Goal: Find specific page/section: Find specific page/section

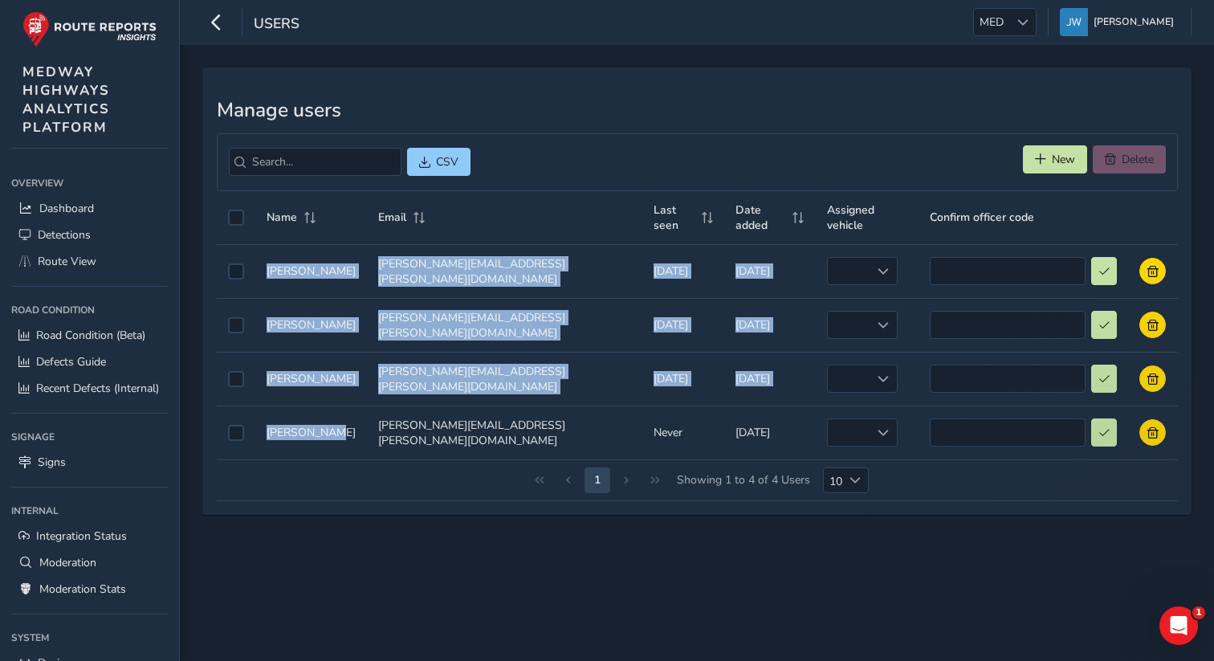
scroll to position [111, 0]
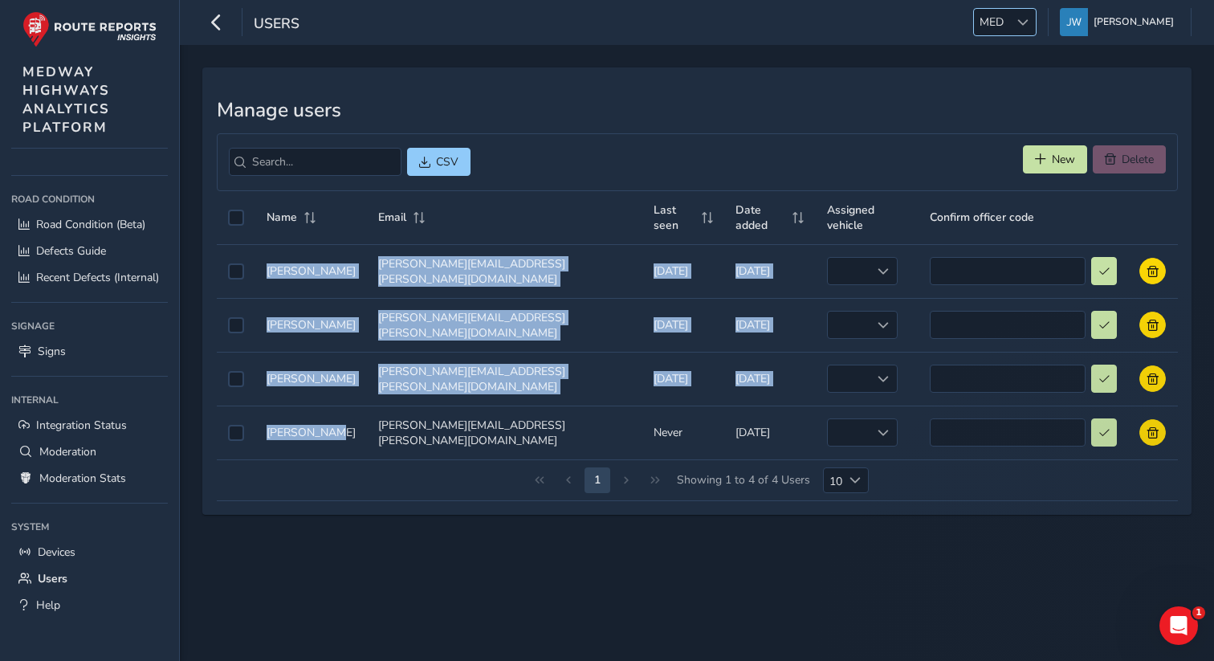
click at [1026, 14] on div at bounding box center [1023, 22] width 27 height 27
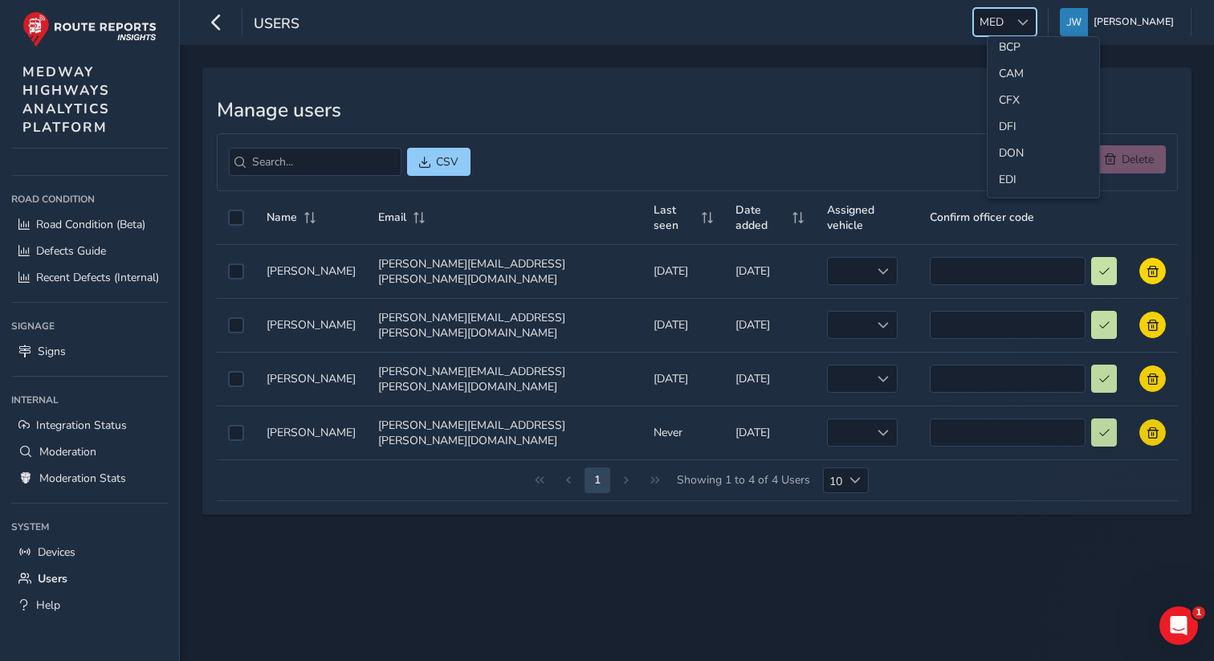
scroll to position [75, 0]
click at [1007, 114] on li "CFX" at bounding box center [1044, 113] width 112 height 27
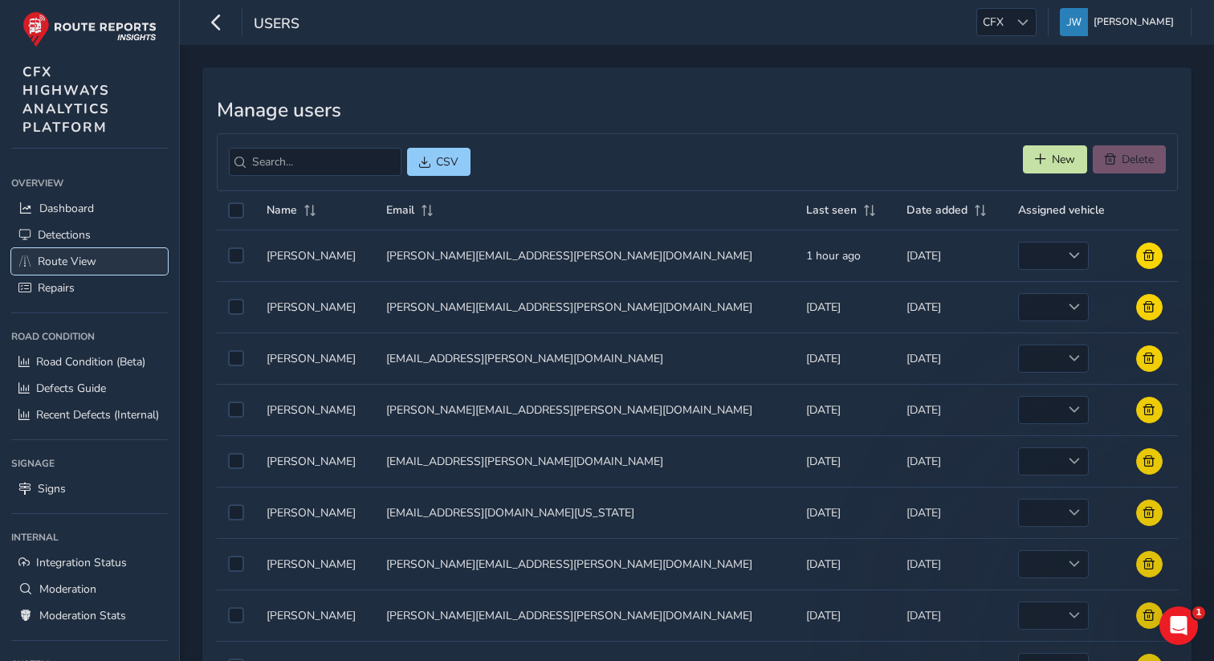
click at [75, 267] on span "Route View" at bounding box center [67, 261] width 59 height 15
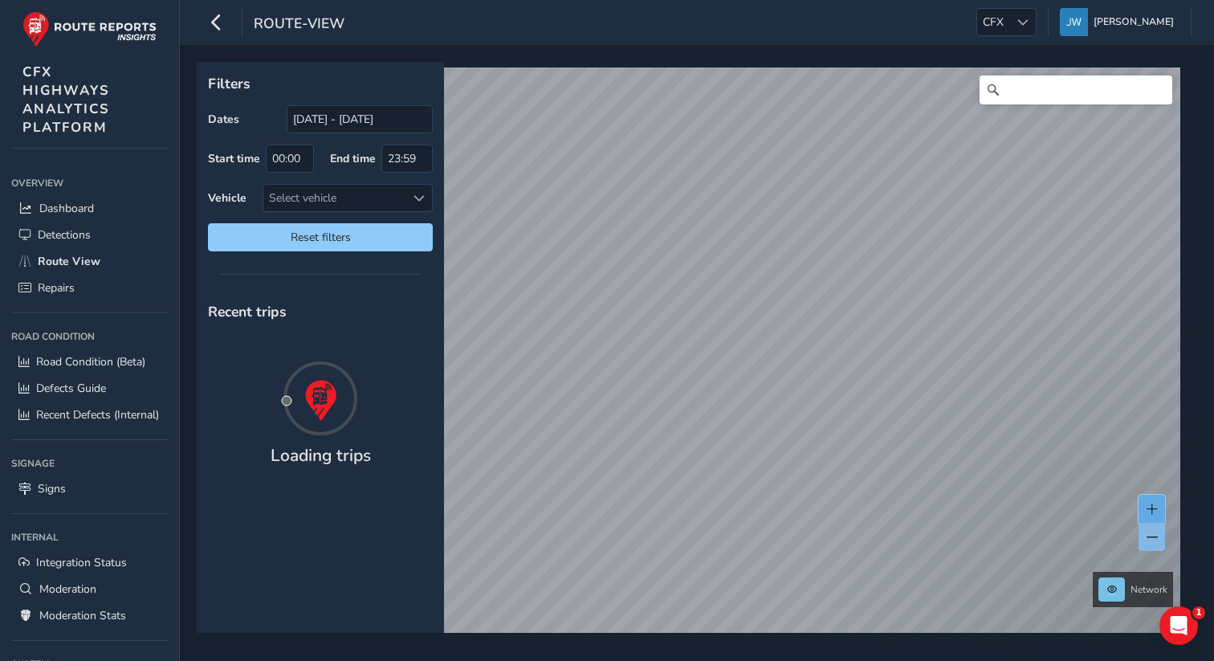
click at [1158, 510] on button at bounding box center [1152, 509] width 27 height 28
click at [1153, 520] on button at bounding box center [1152, 509] width 27 height 28
click at [1157, 507] on span at bounding box center [1152, 509] width 11 height 11
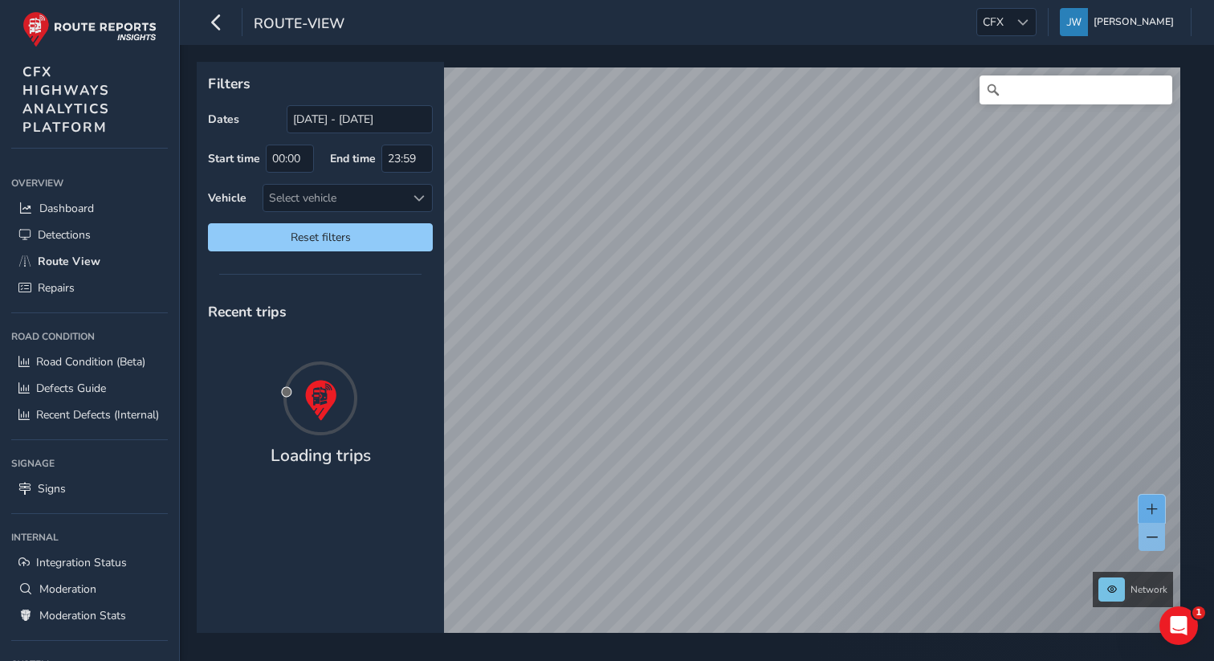
click at [1157, 507] on span at bounding box center [1152, 509] width 11 height 11
click at [1159, 511] on button at bounding box center [1152, 509] width 27 height 28
click at [1148, 505] on span at bounding box center [1152, 509] width 11 height 11
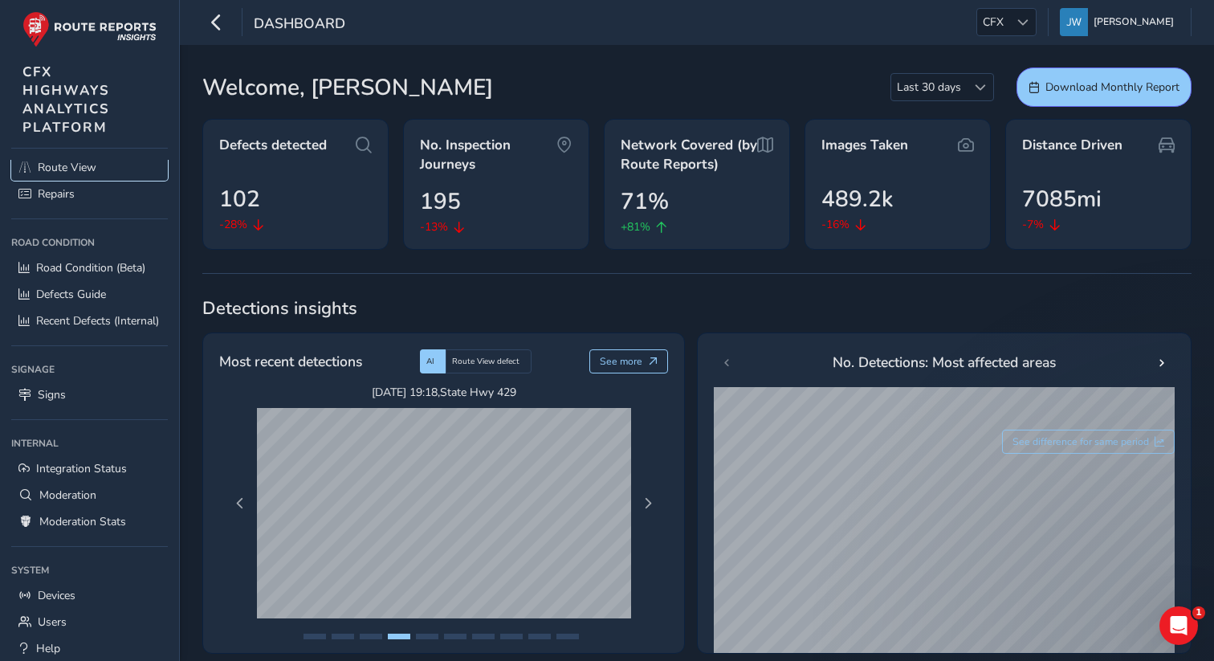
scroll to position [137, 0]
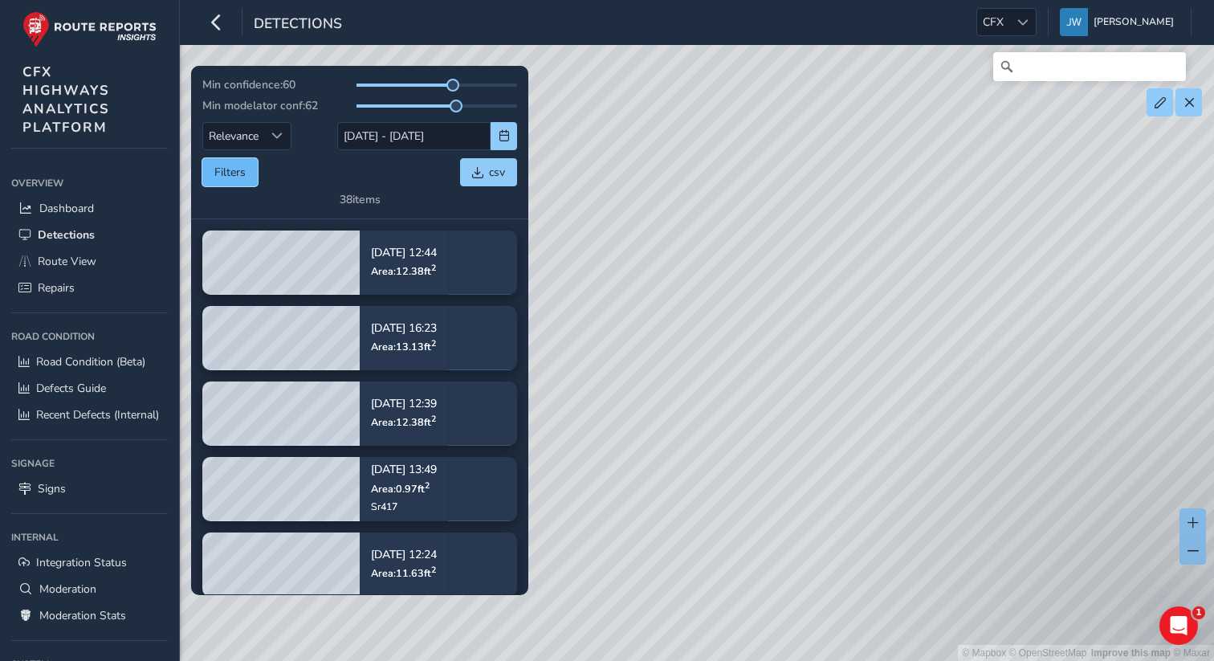
click at [230, 182] on button "Filters" at bounding box center [229, 172] width 55 height 28
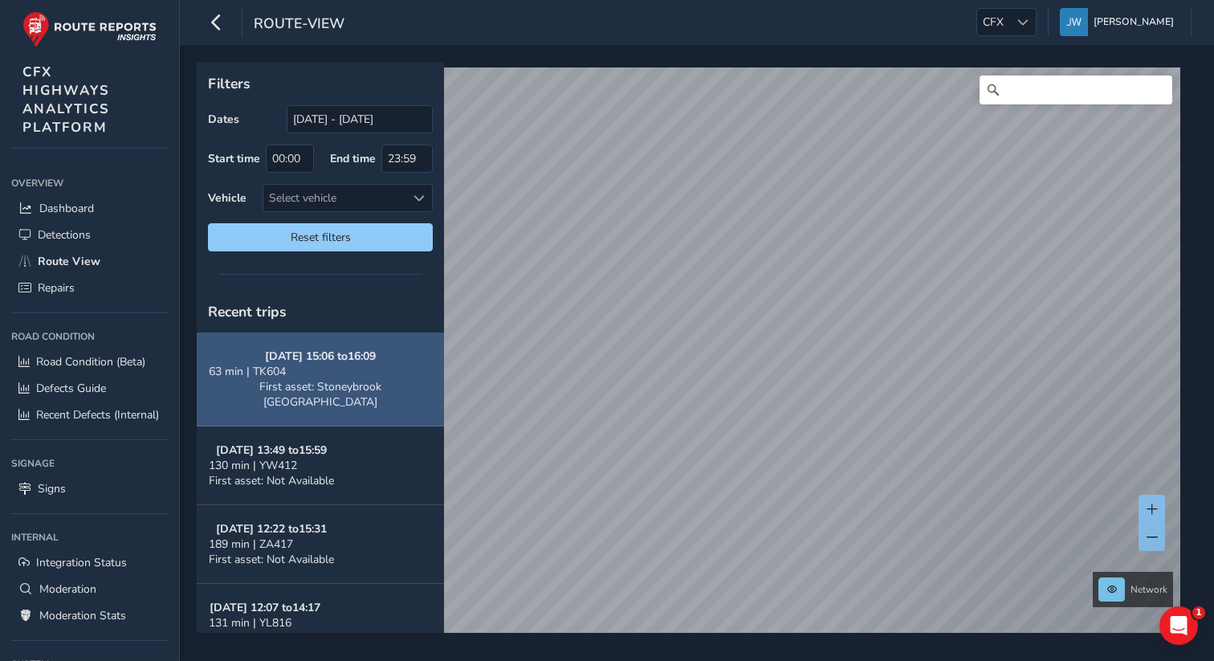
click at [339, 368] on div "63 min | TK604" at bounding box center [320, 371] width 223 height 15
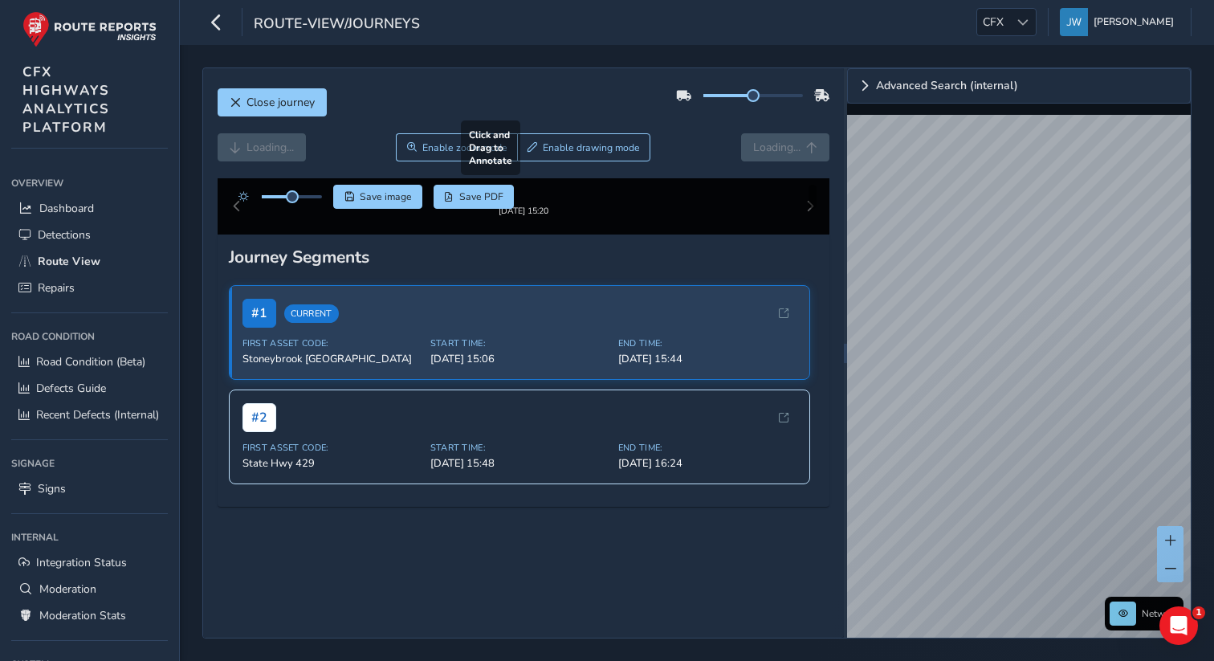
scroll to position [267, 0]
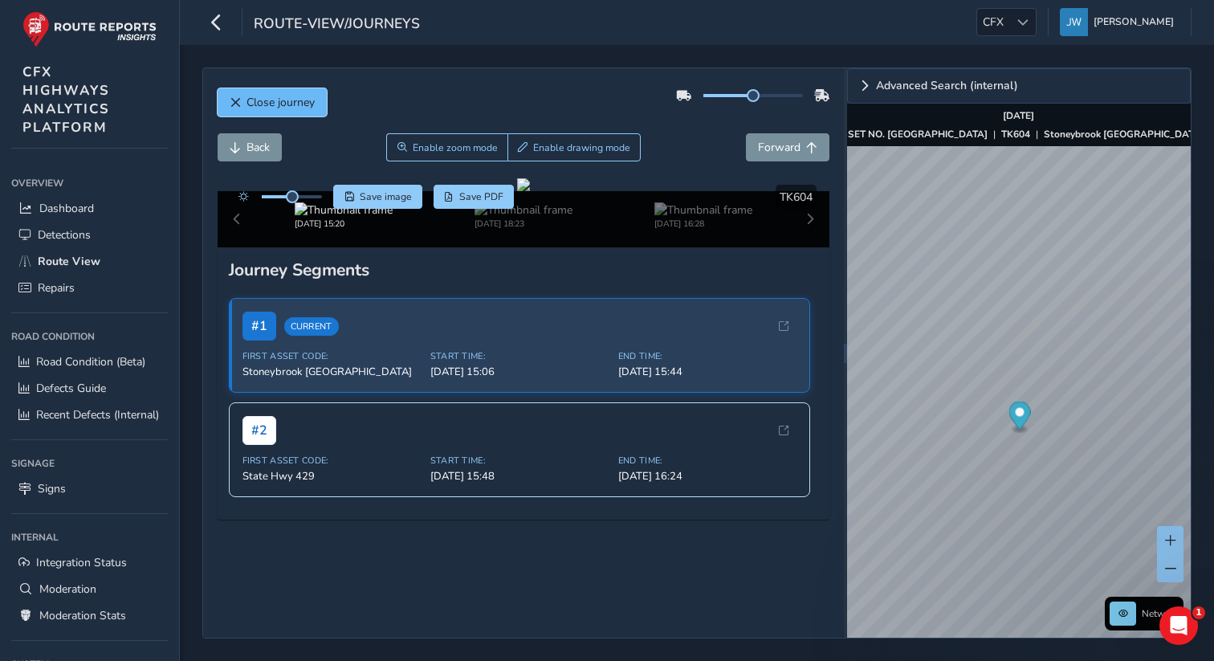
click at [238, 103] on span "Close journey" at bounding box center [235, 102] width 11 height 11
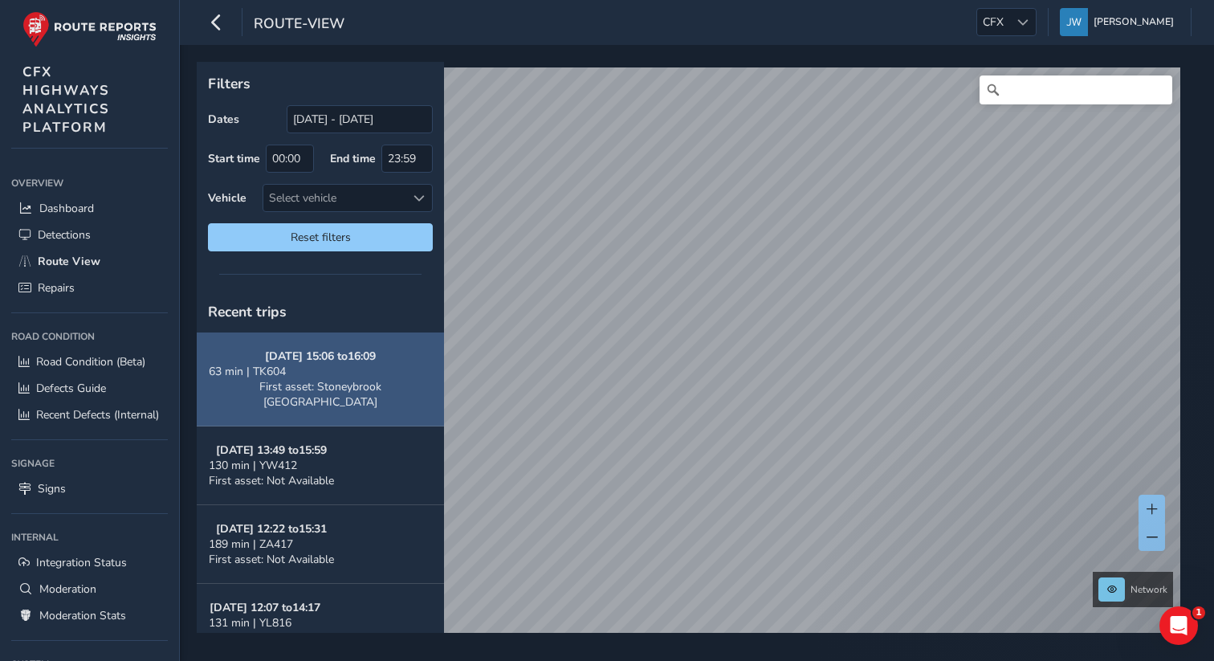
click at [345, 357] on strong "09/29/2025, 15:06 to 16:09" at bounding box center [320, 356] width 111 height 15
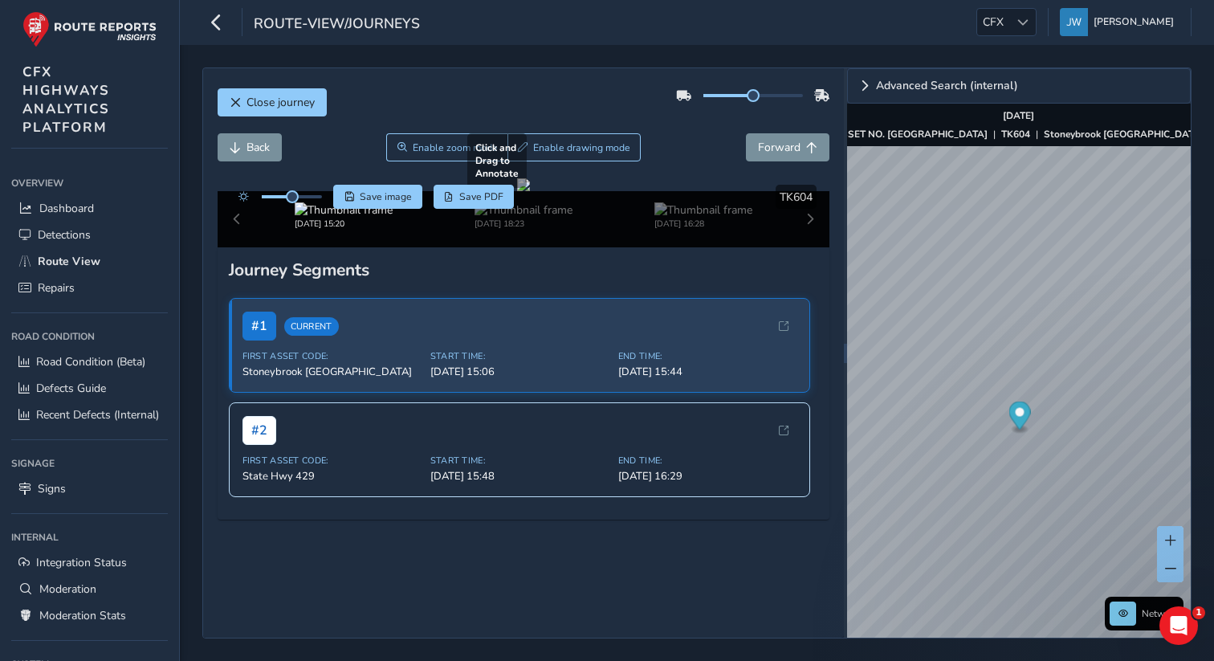
scroll to position [267, 0]
click at [78, 263] on span "Route View" at bounding box center [69, 261] width 63 height 15
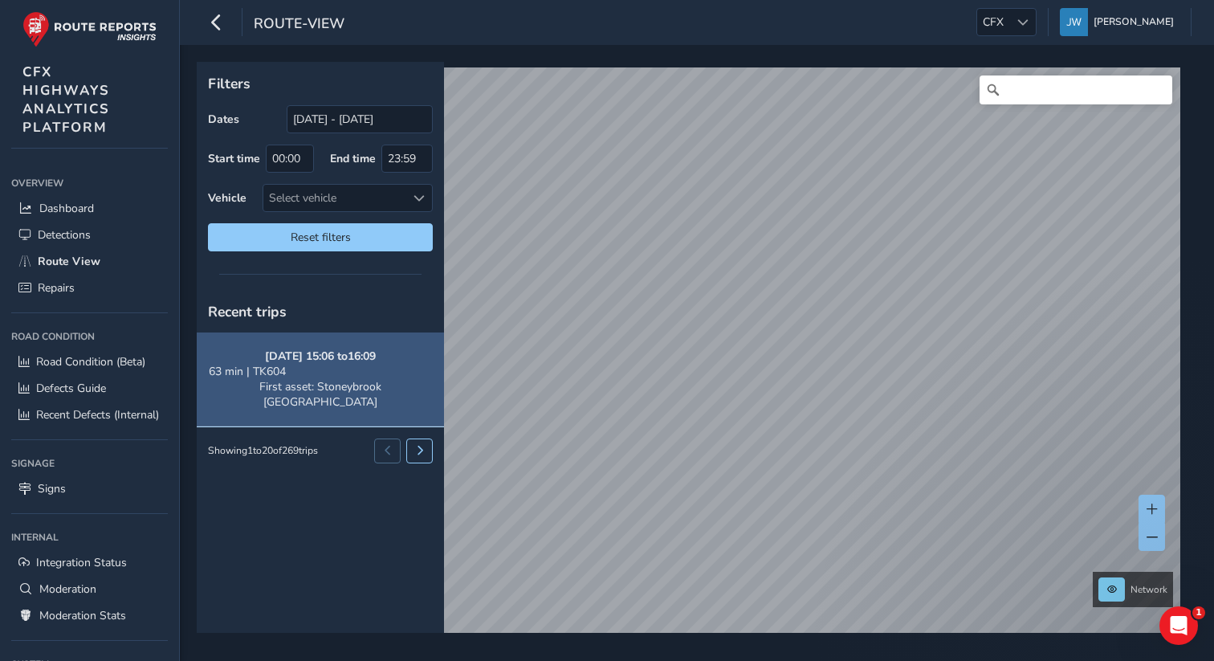
click at [384, 377] on div "63 min | TK604" at bounding box center [320, 371] width 223 height 15
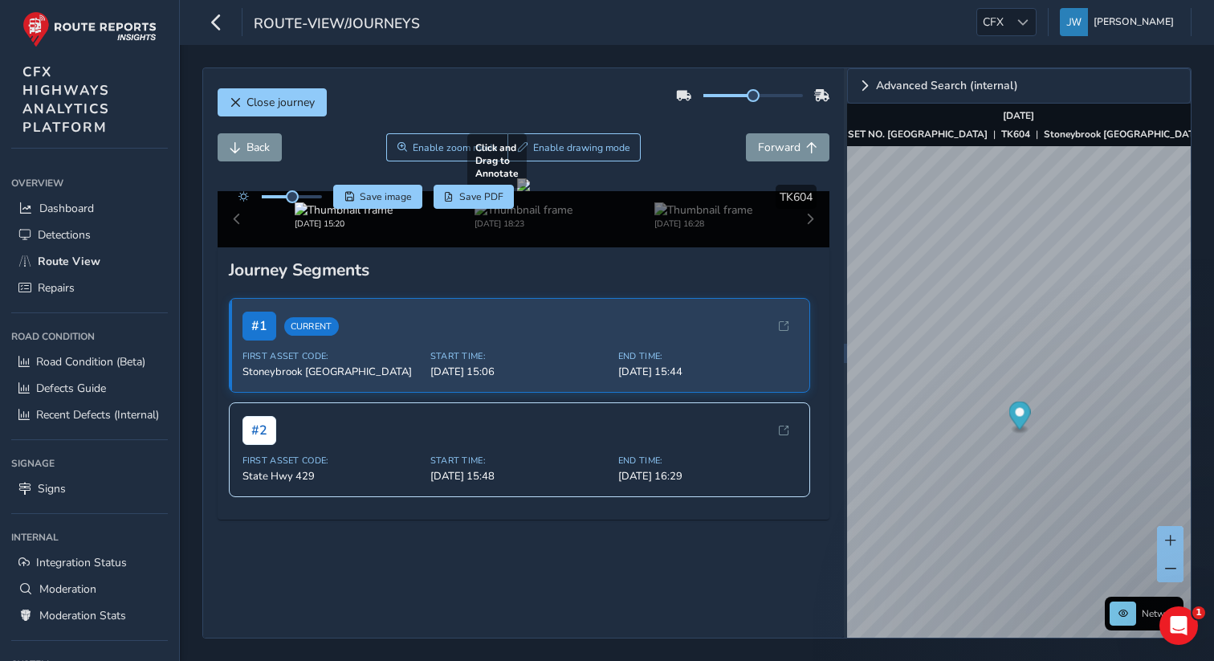
scroll to position [73, 0]
click at [1168, 576] on button at bounding box center [1170, 568] width 27 height 28
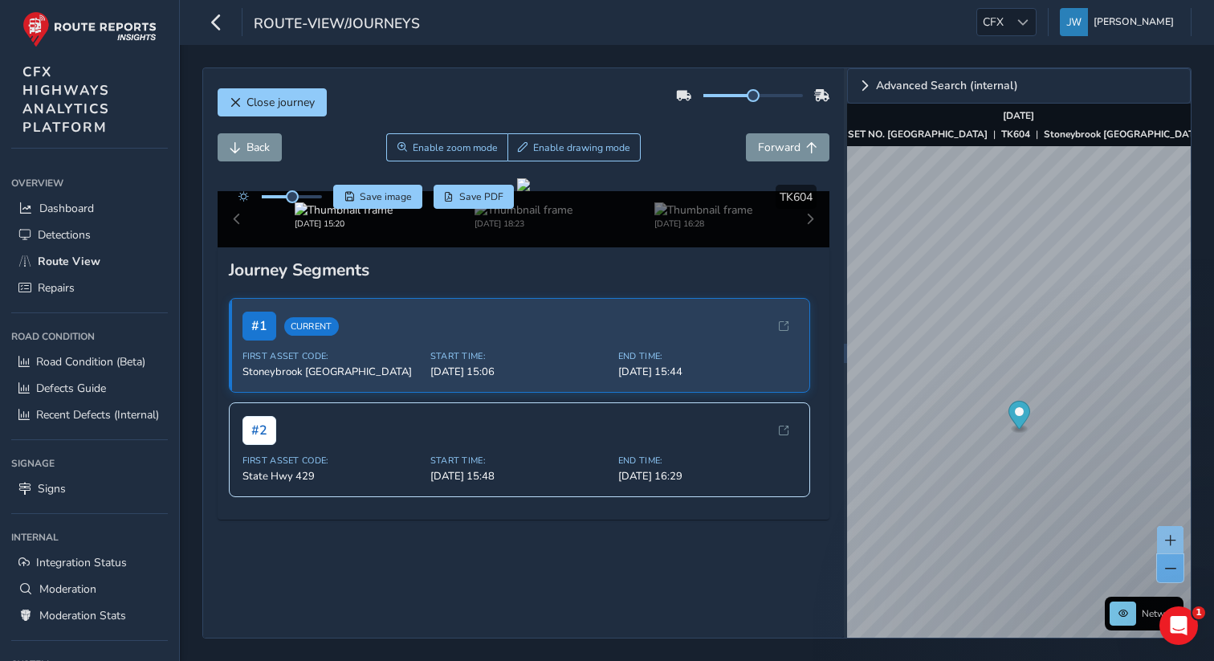
click at [1168, 576] on button at bounding box center [1170, 568] width 27 height 28
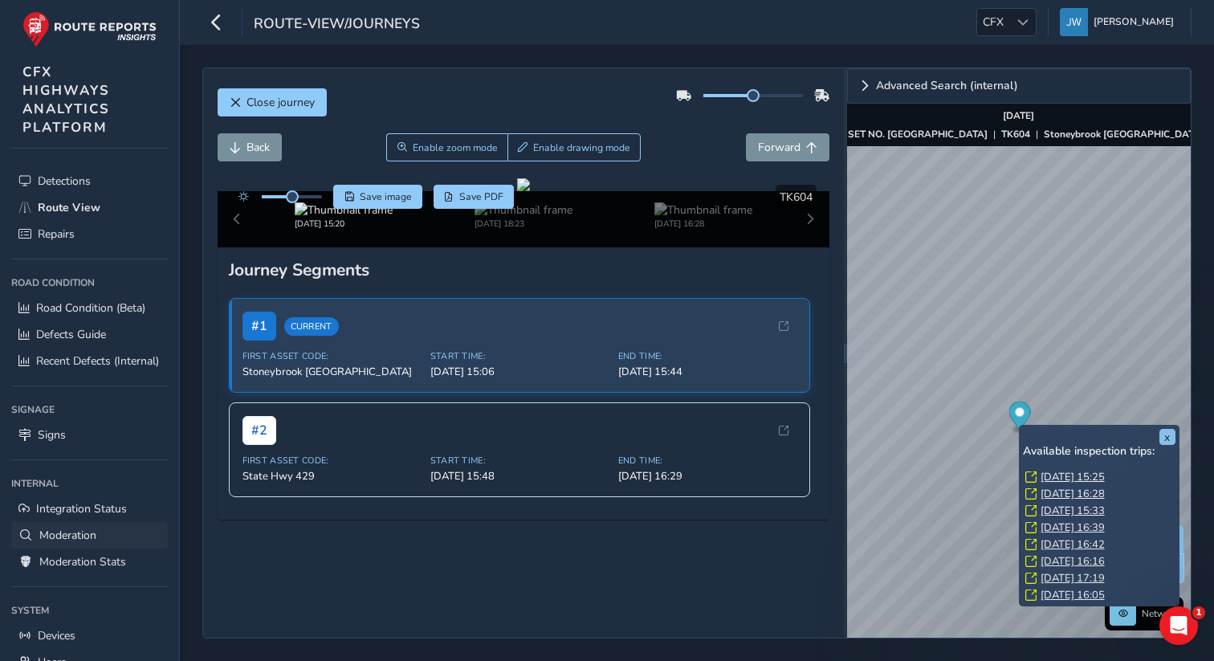
scroll to position [119, 0]
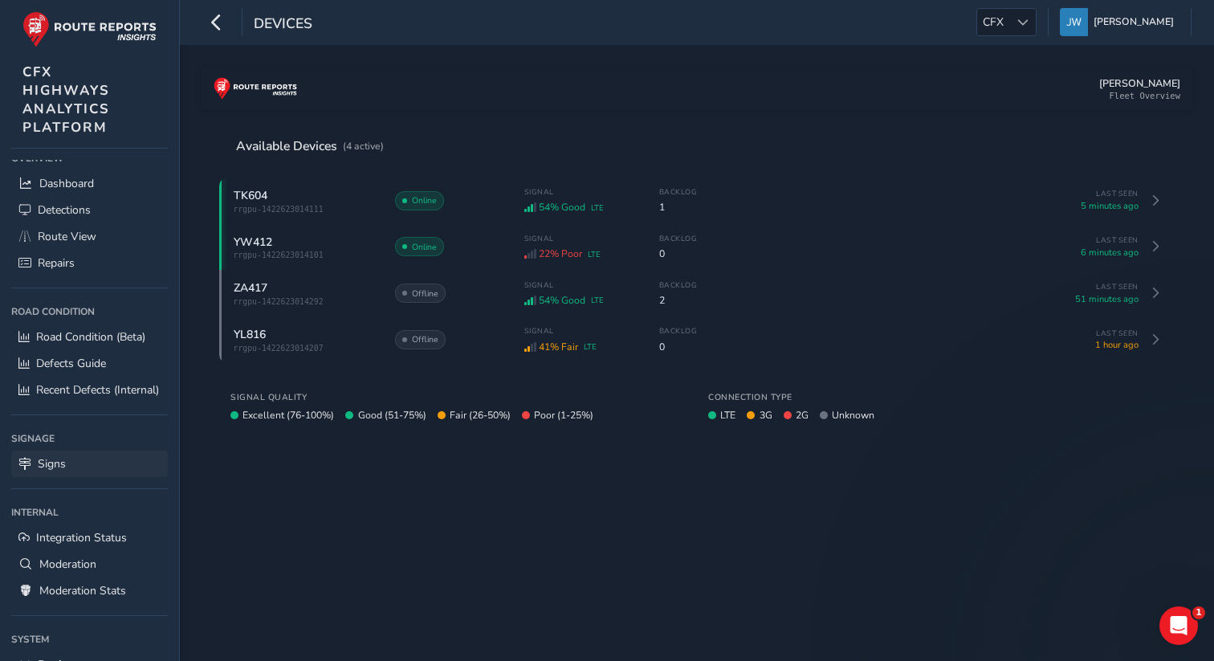
scroll to position [44, 0]
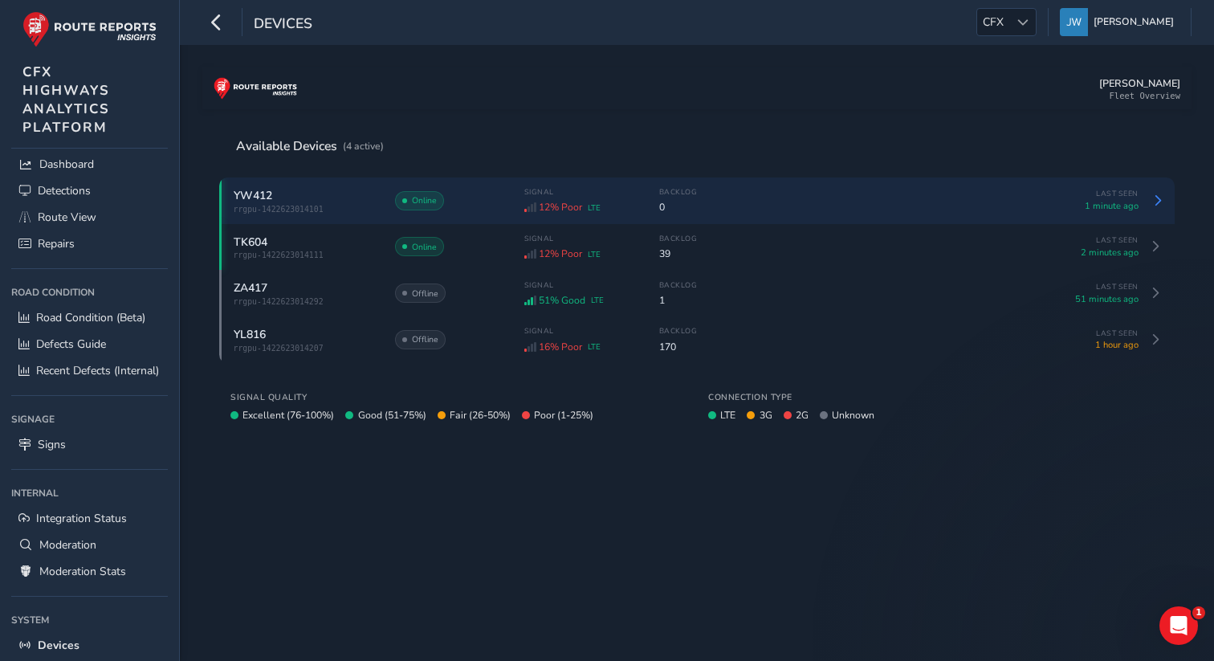
click at [480, 190] on div "YW412 rrgpu-1422623014101 Online Signal 12% Poor LTE Backlog 0 Last Seen 1 minu…" at bounding box center [686, 200] width 905 height 27
